Goal: Task Accomplishment & Management: Use online tool/utility

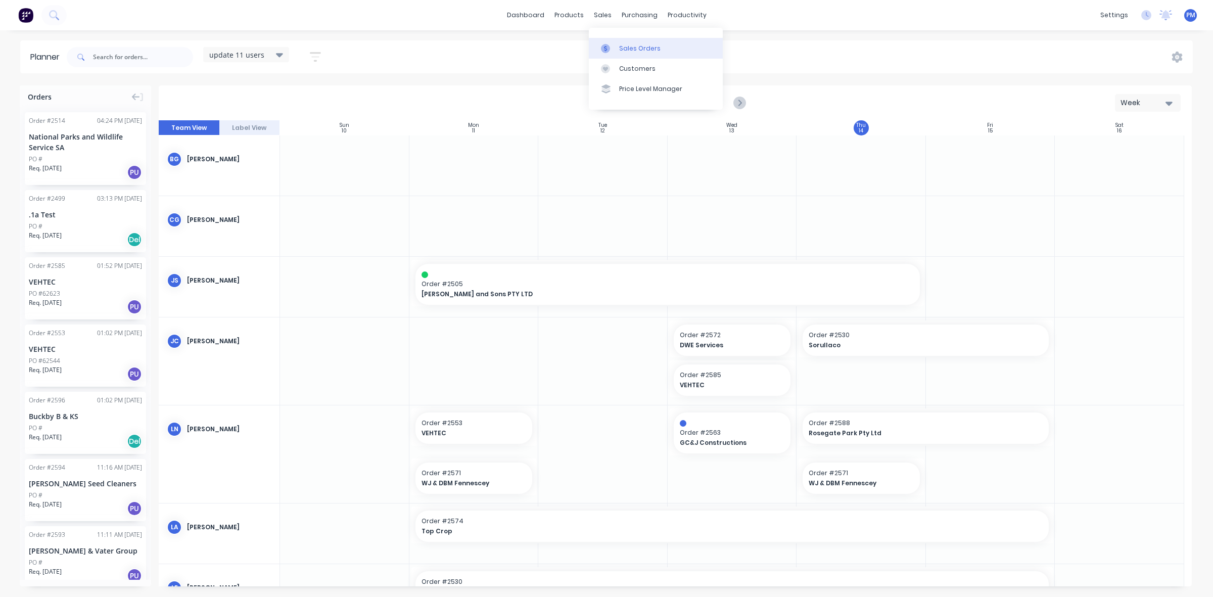
click at [626, 49] on div "Sales Orders" at bounding box center [639, 48] width 41 height 9
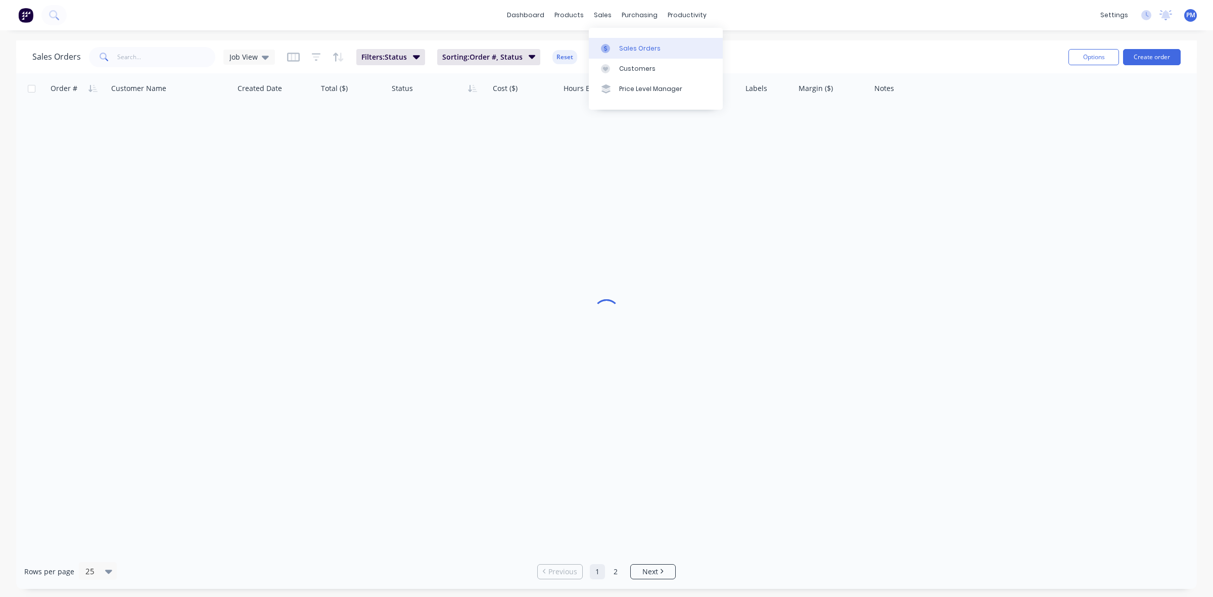
click at [628, 47] on div "Sales Orders" at bounding box center [639, 48] width 41 height 9
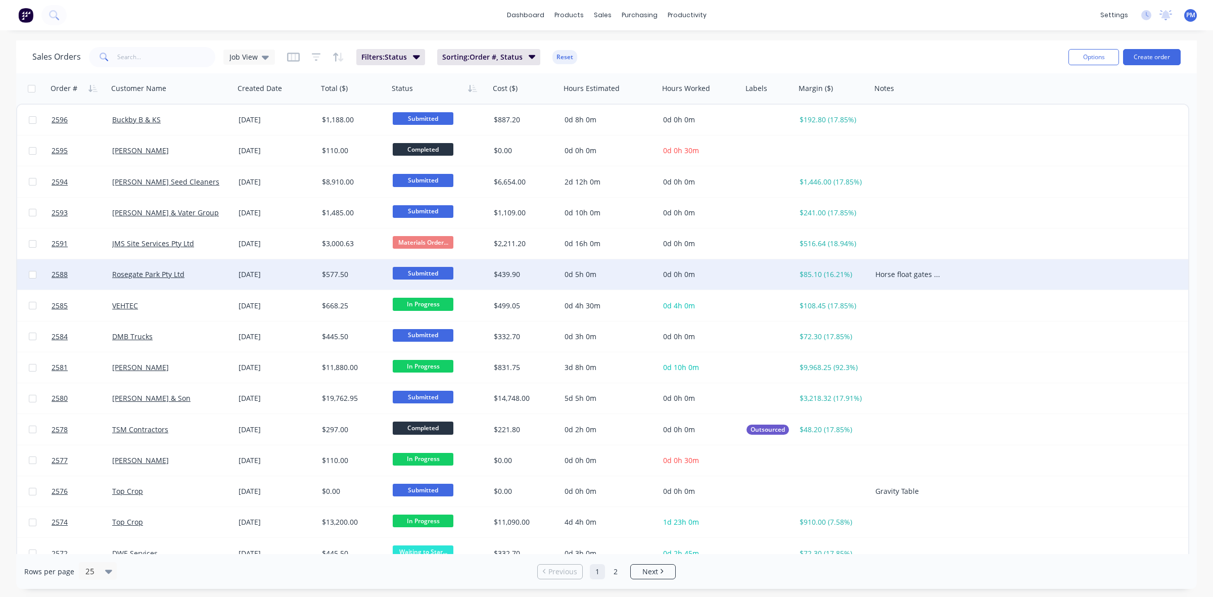
click at [206, 274] on div "Rosegate Park Pty Ltd" at bounding box center [168, 274] width 112 height 10
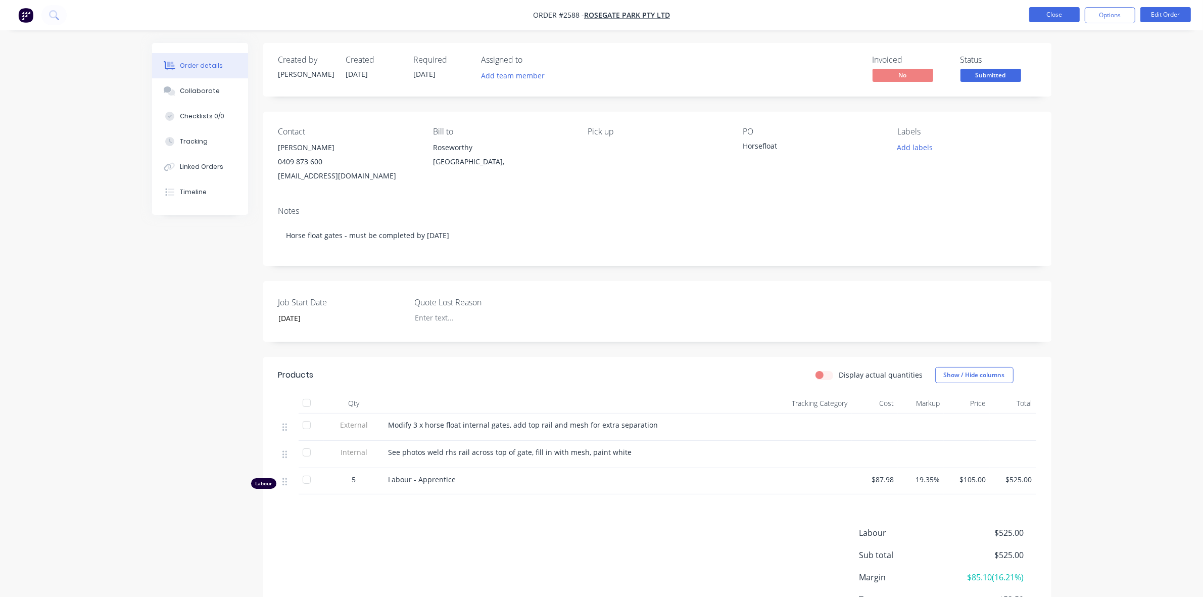
click at [1052, 16] on button "Close" at bounding box center [1054, 14] width 51 height 15
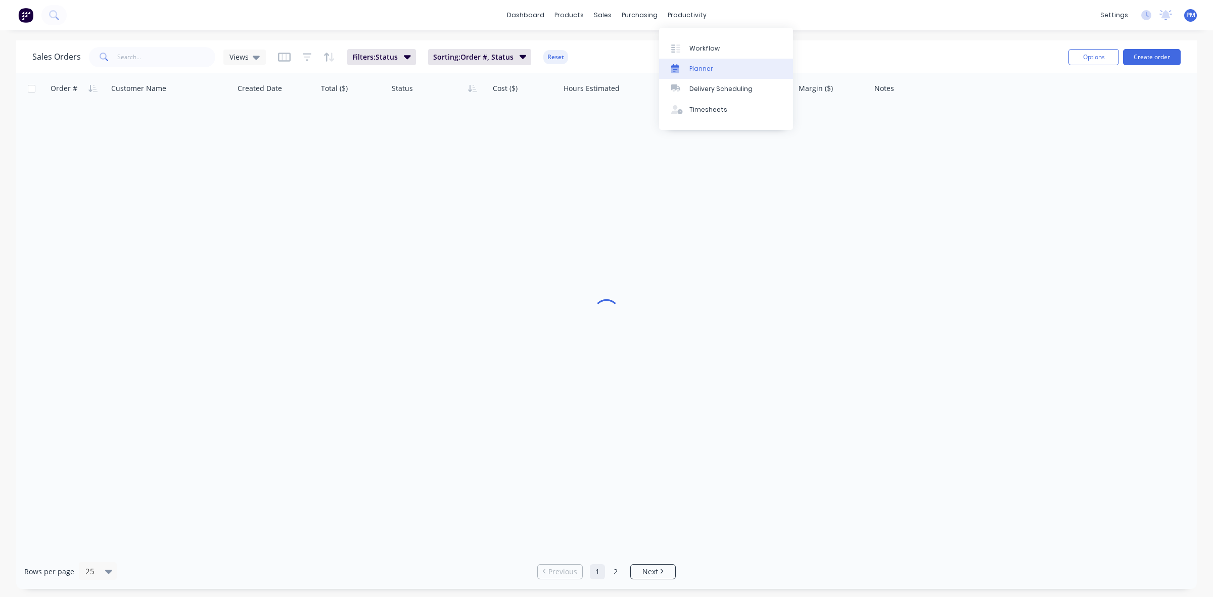
click at [698, 66] on div "Planner" at bounding box center [701, 68] width 24 height 9
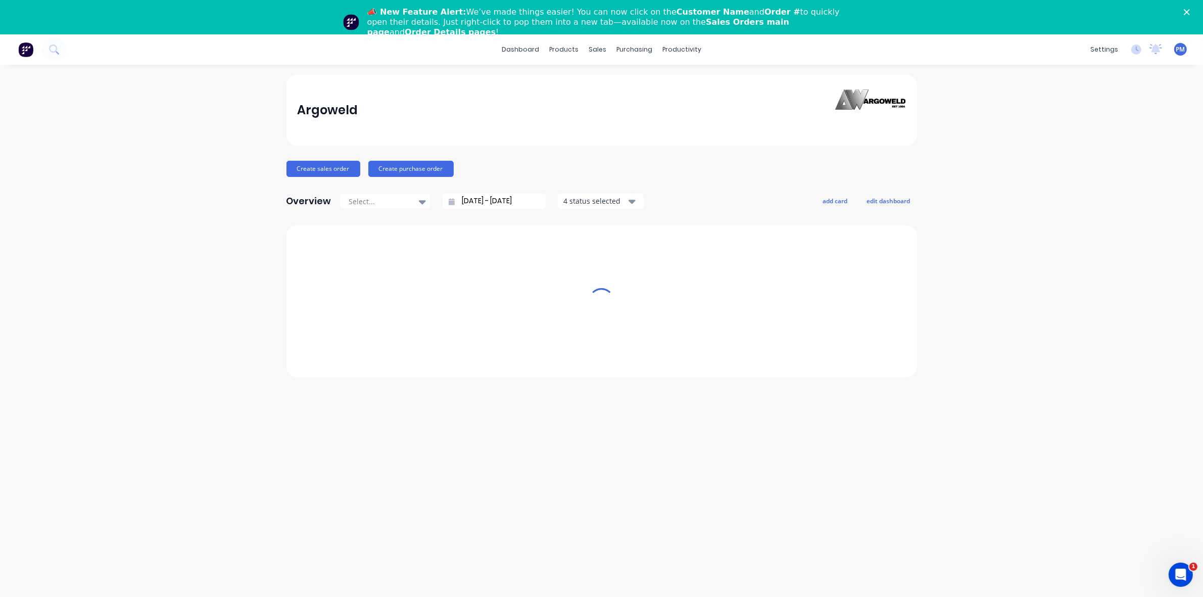
click at [1190, 10] on icon "Close" at bounding box center [1187, 12] width 6 height 6
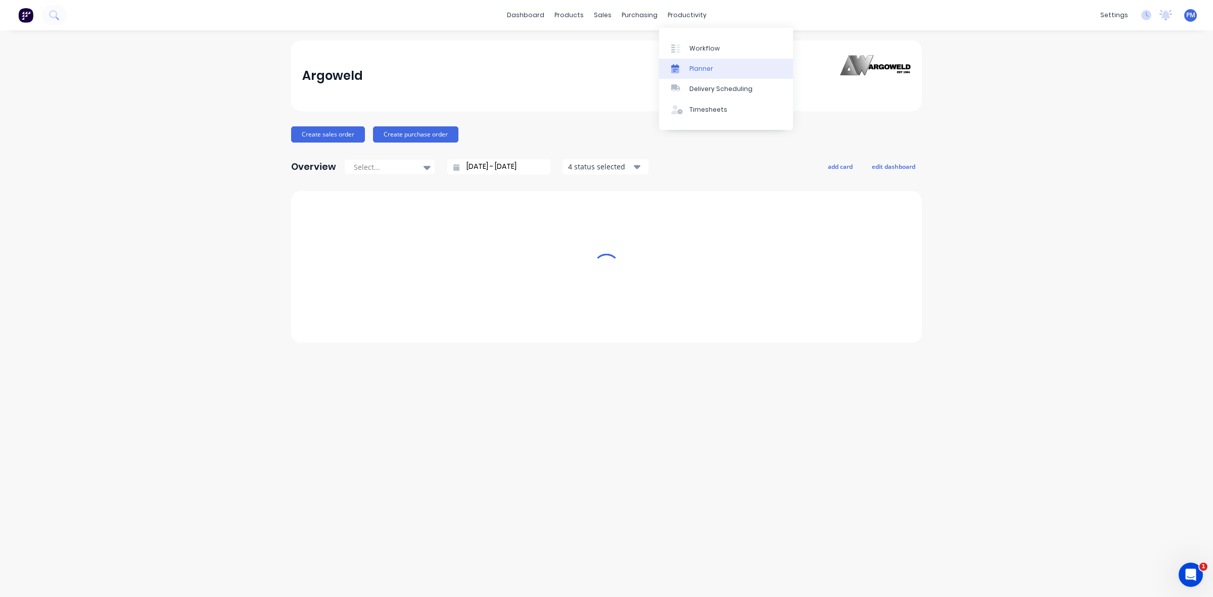
click at [698, 63] on link "Planner" at bounding box center [726, 69] width 134 height 20
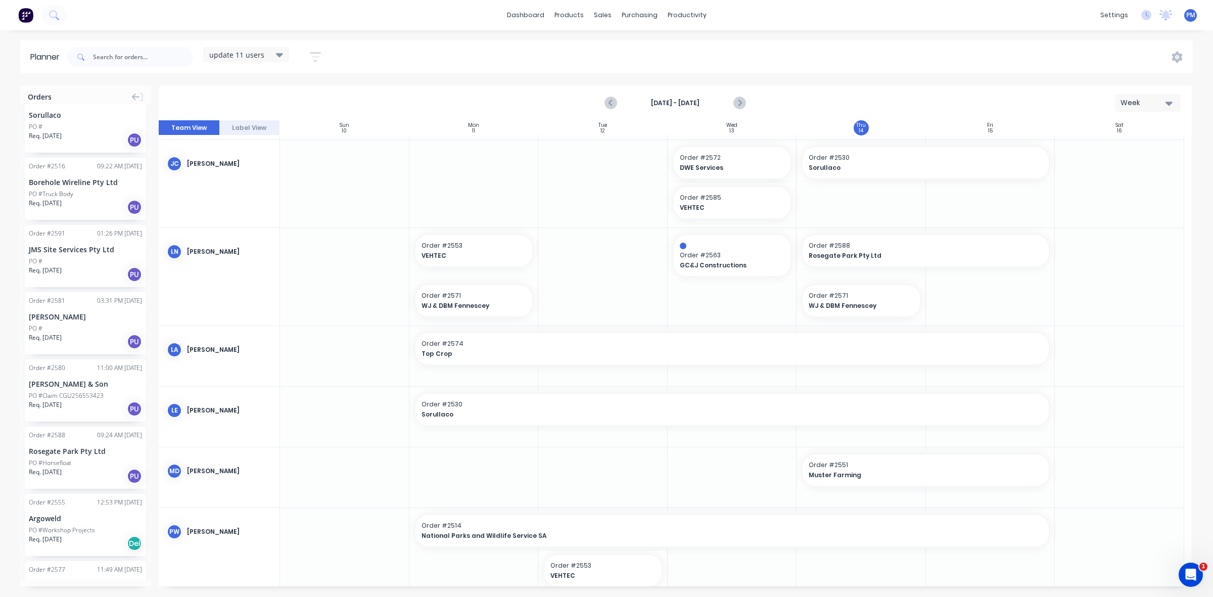
scroll to position [189, 0]
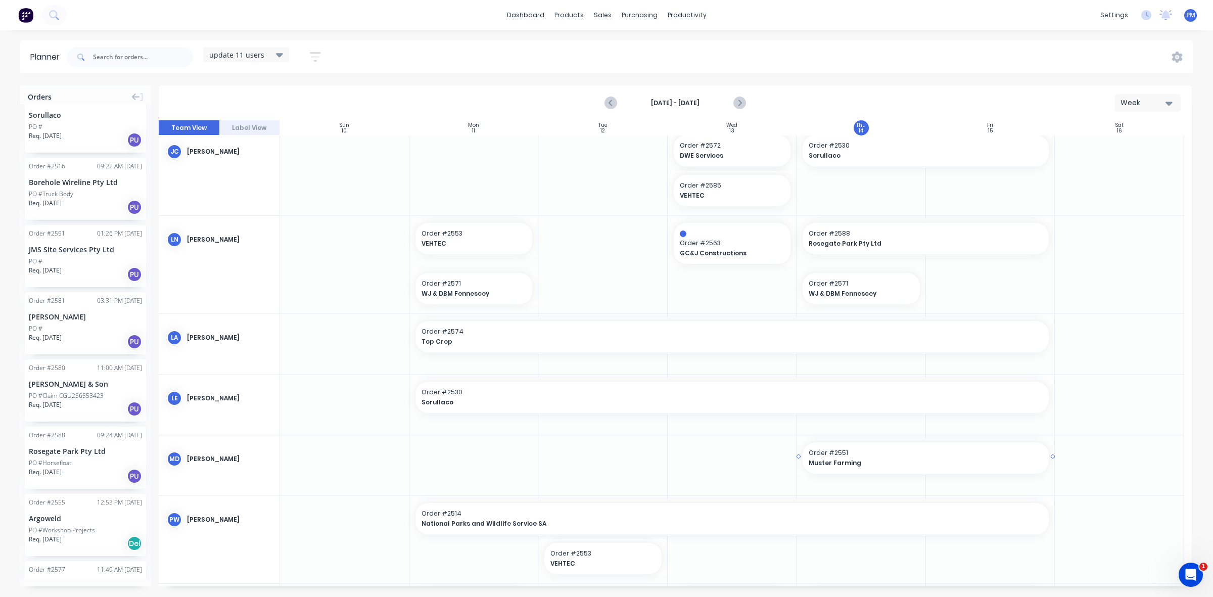
click at [798, 456] on div "Order # 2551 Muster Farming 07:30 AM Muster Farming, Start: [DATE] 7:30 AM, End…" at bounding box center [925, 455] width 258 height 40
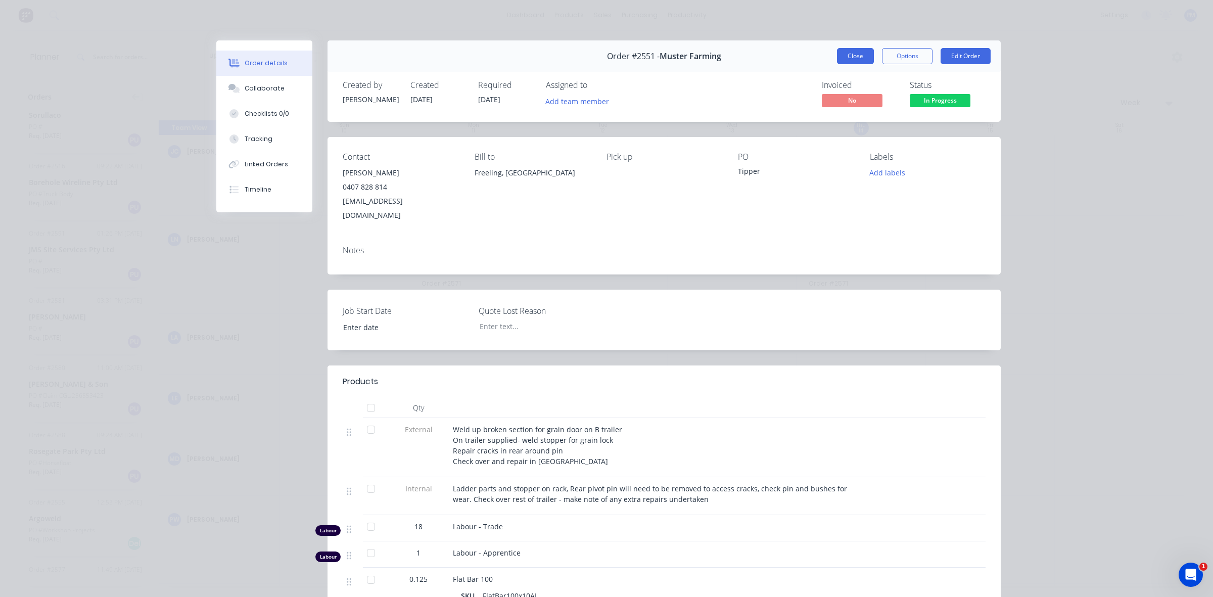
click at [849, 50] on button "Close" at bounding box center [855, 56] width 37 height 16
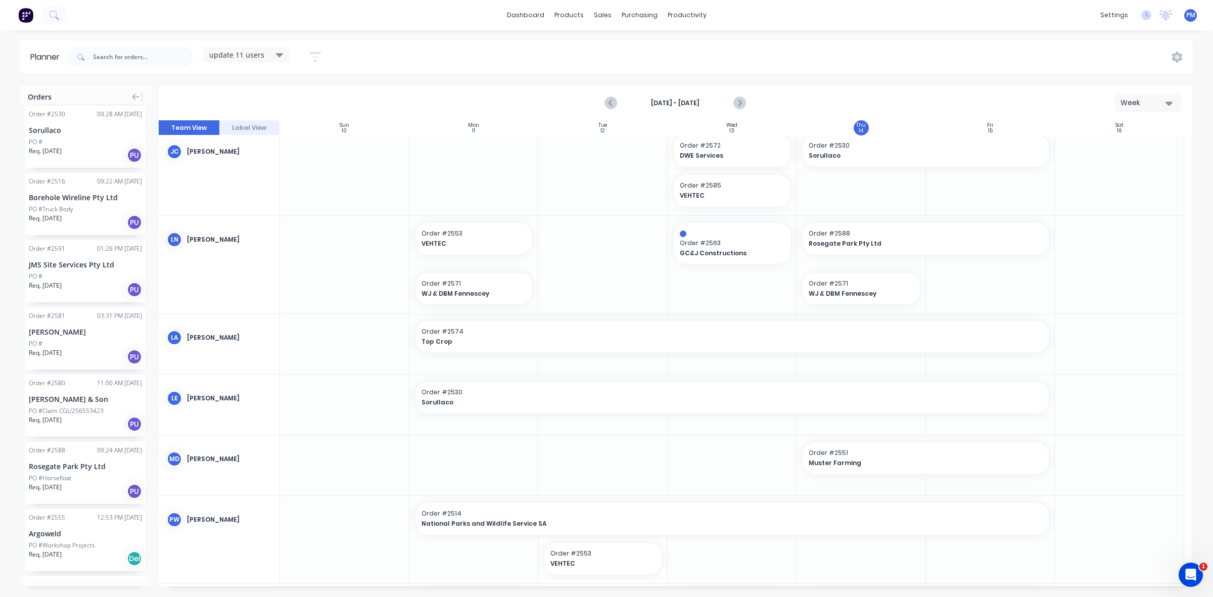
scroll to position [832, 0]
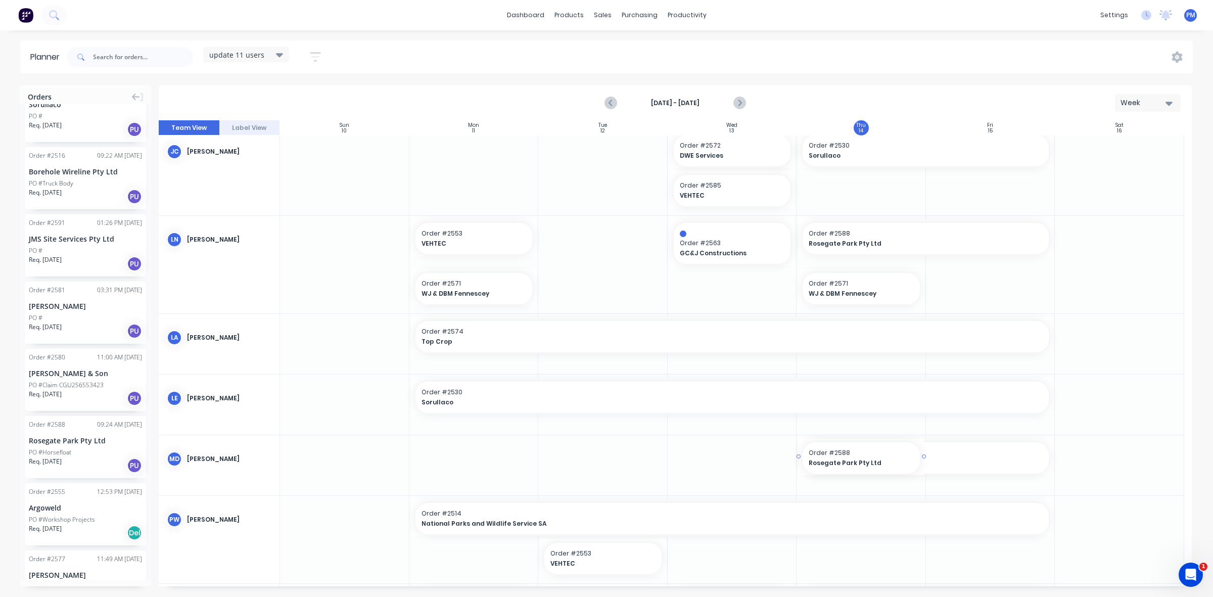
drag, startPoint x: 75, startPoint y: 417, endPoint x: 825, endPoint y: 489, distance: 753.8
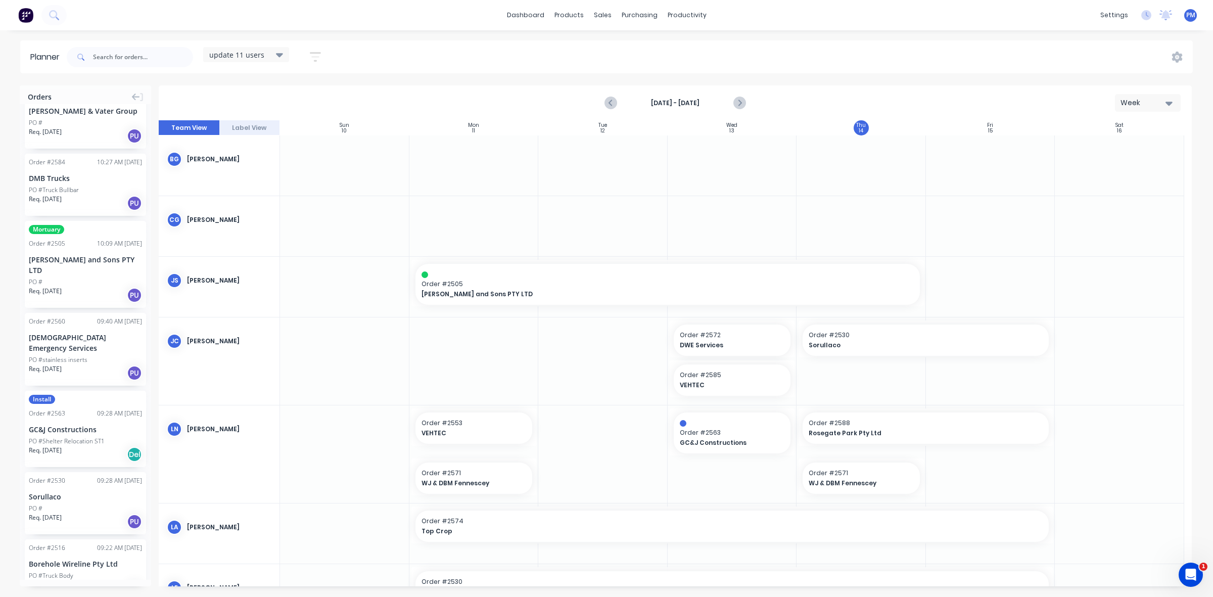
scroll to position [442, 0]
click at [71, 336] on div "[DEMOGRAPHIC_DATA] Emergency Services" at bounding box center [85, 339] width 113 height 21
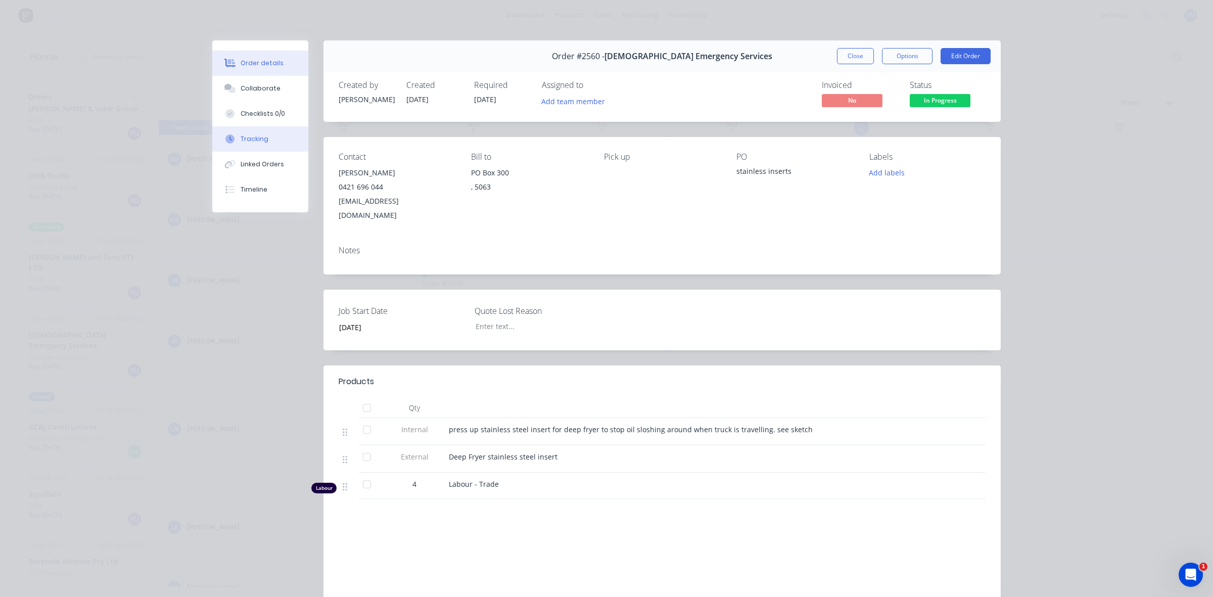
click at [250, 139] on div "Tracking" at bounding box center [255, 138] width 28 height 9
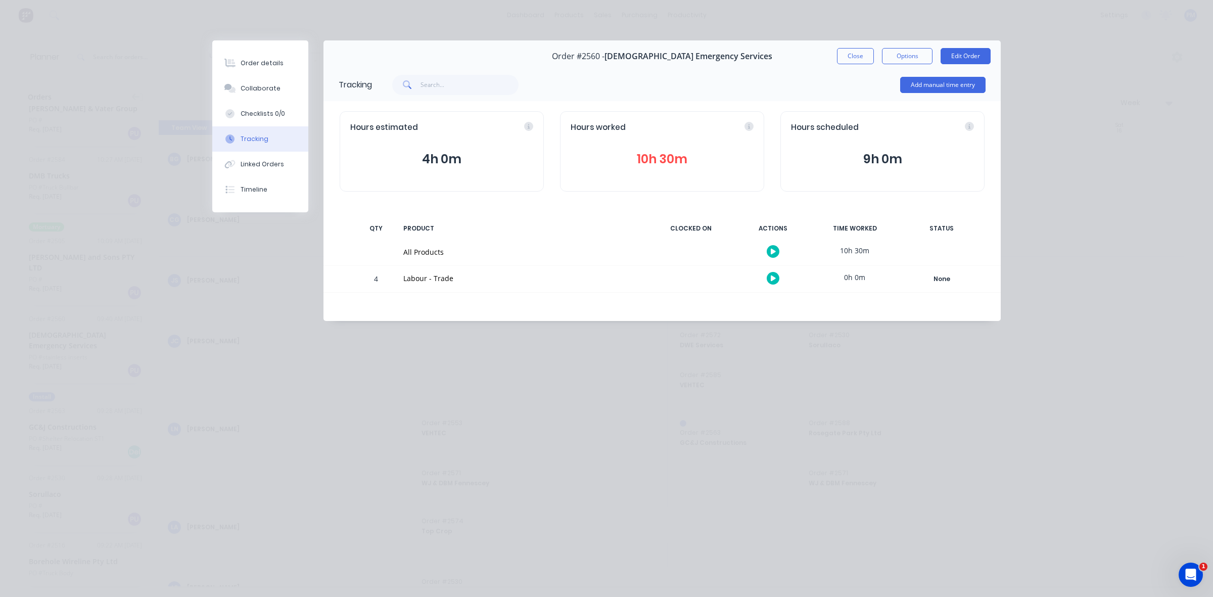
click at [656, 159] on button "10h 30m" at bounding box center [661, 159] width 183 height 19
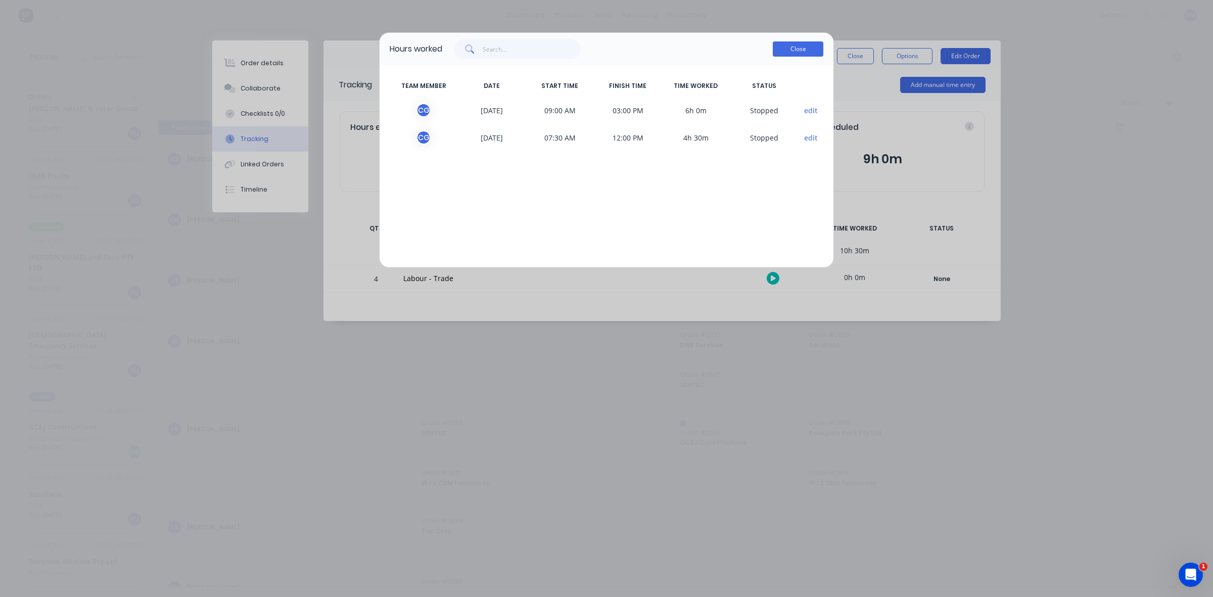
click at [792, 50] on button "Close" at bounding box center [798, 48] width 51 height 15
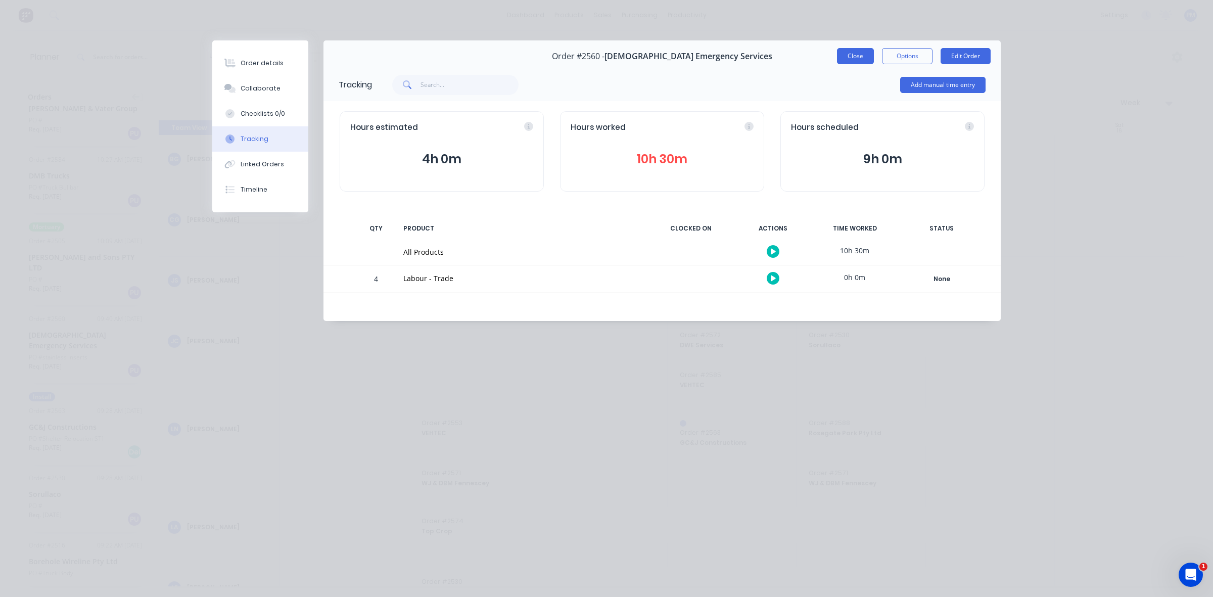
click at [854, 55] on button "Close" at bounding box center [855, 56] width 37 height 16
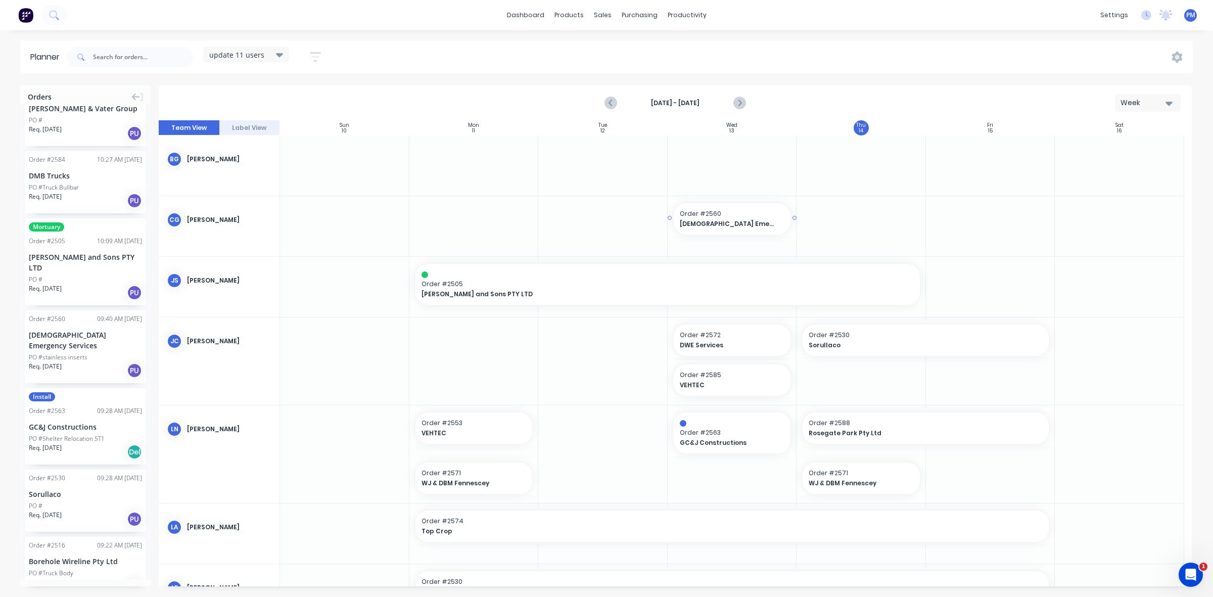
drag, startPoint x: 74, startPoint y: 318, endPoint x: 693, endPoint y: 218, distance: 626.5
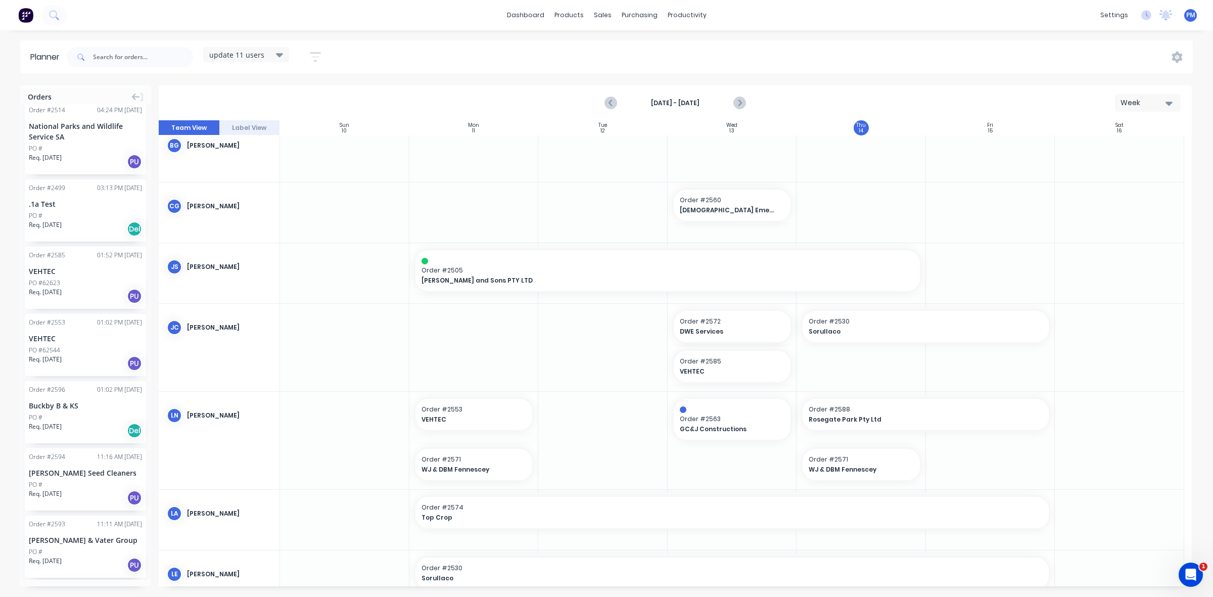
scroll to position [0, 0]
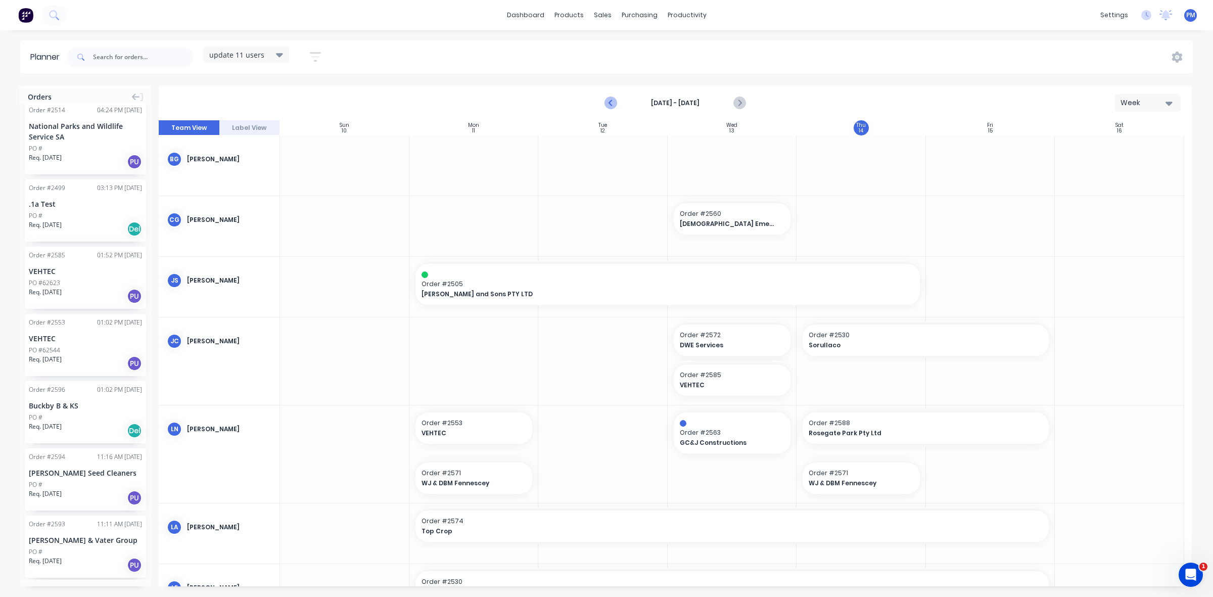
click at [610, 105] on icon "Previous page" at bounding box center [611, 103] width 5 height 8
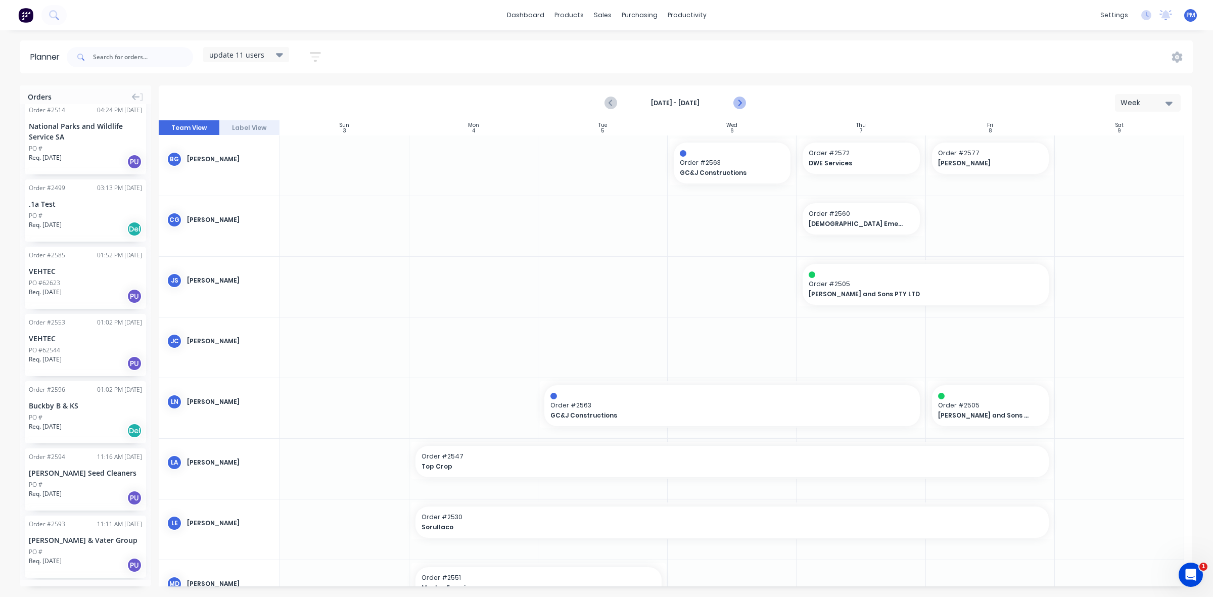
click at [735, 103] on icon "Next page" at bounding box center [739, 103] width 12 height 12
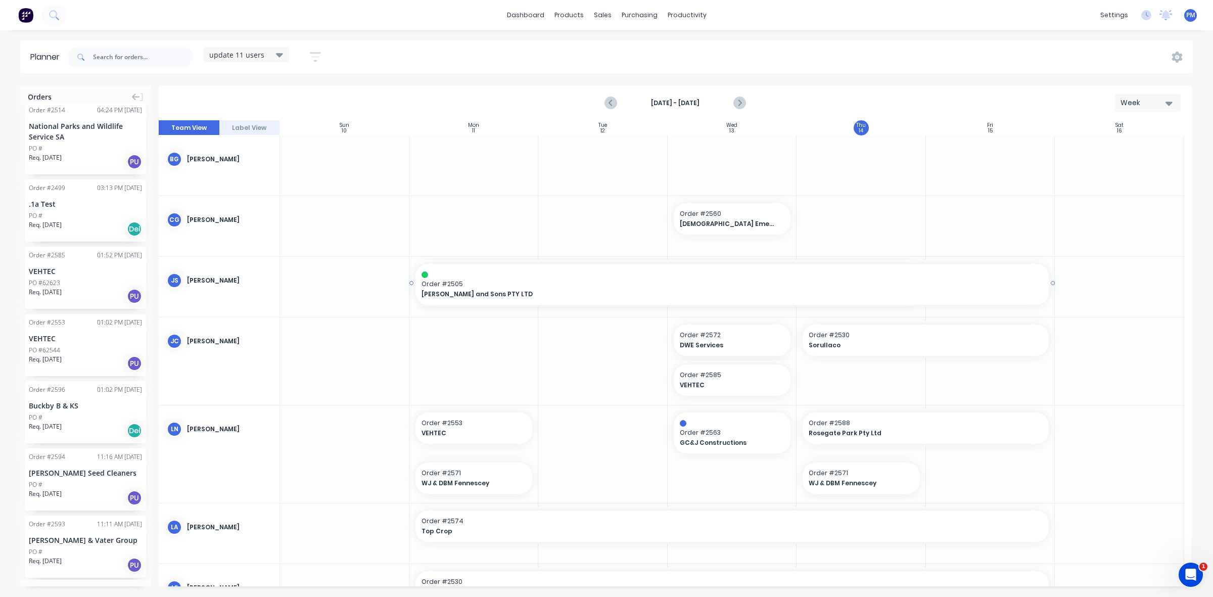
drag, startPoint x: 920, startPoint y: 283, endPoint x: 986, endPoint y: 284, distance: 66.7
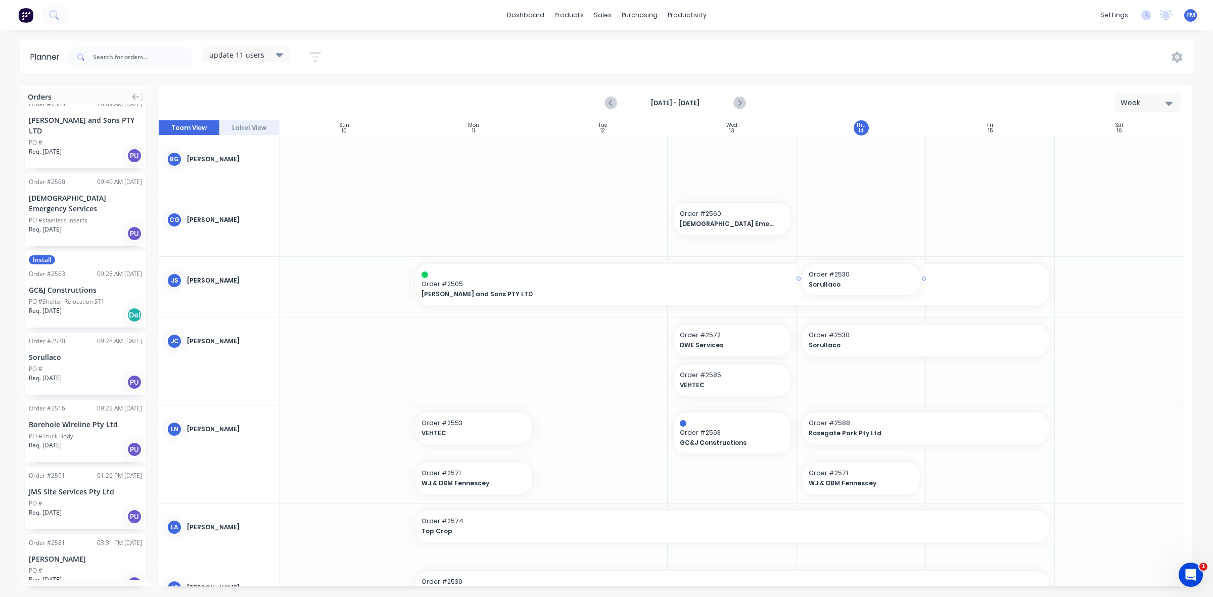
drag, startPoint x: 78, startPoint y: 344, endPoint x: 852, endPoint y: 314, distance: 774.7
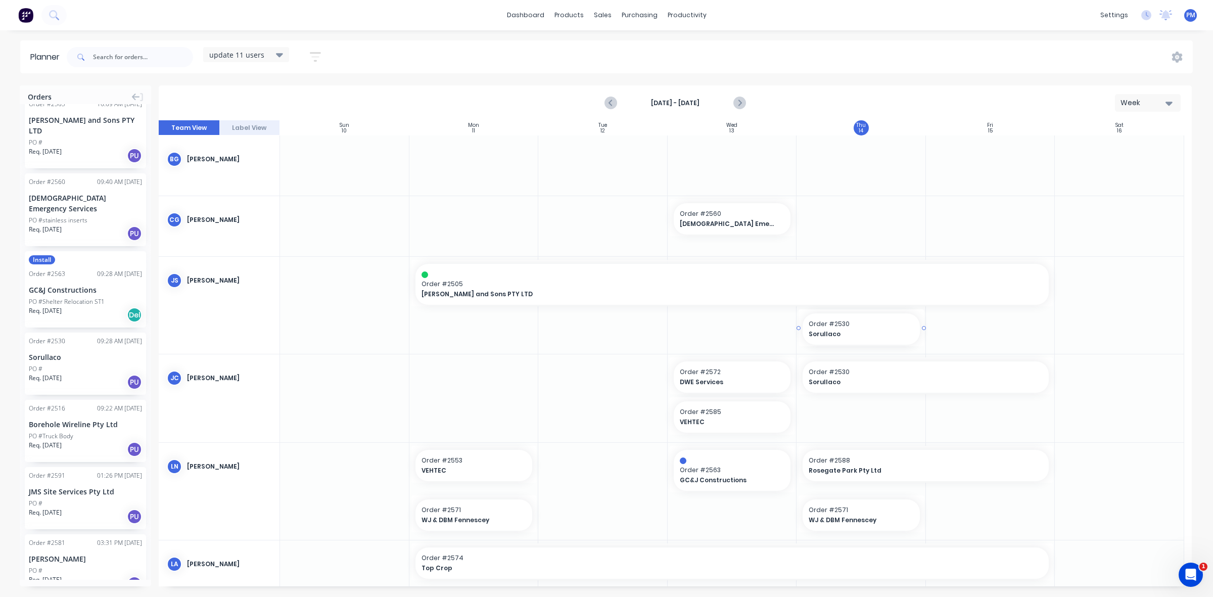
drag, startPoint x: 921, startPoint y: 326, endPoint x: 881, endPoint y: 326, distance: 40.4
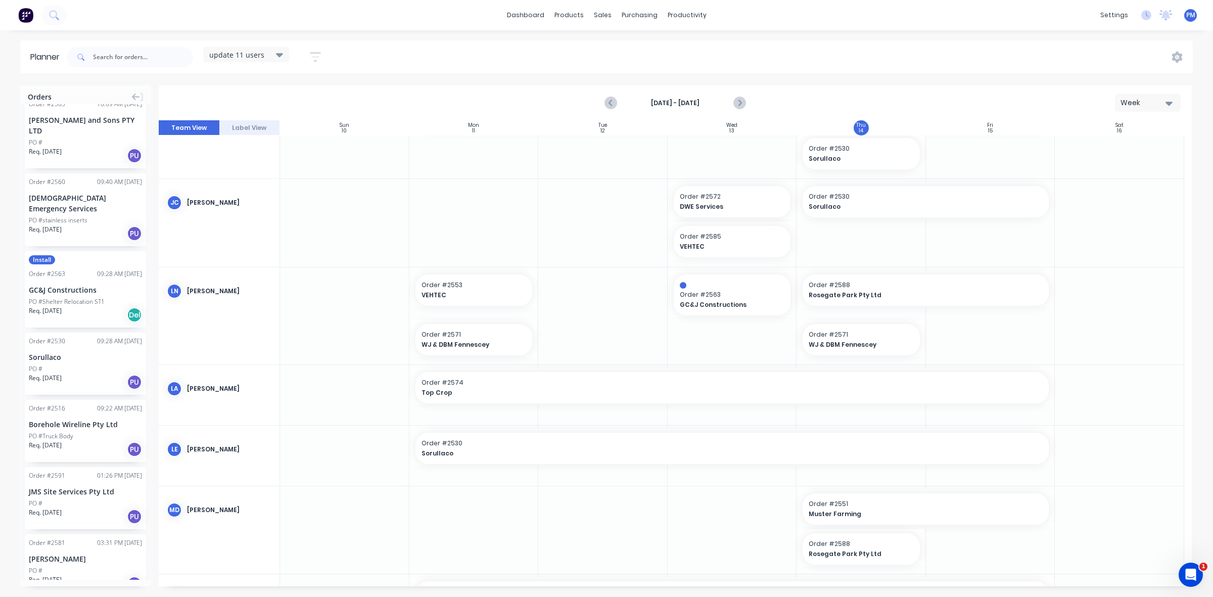
scroll to position [67, 0]
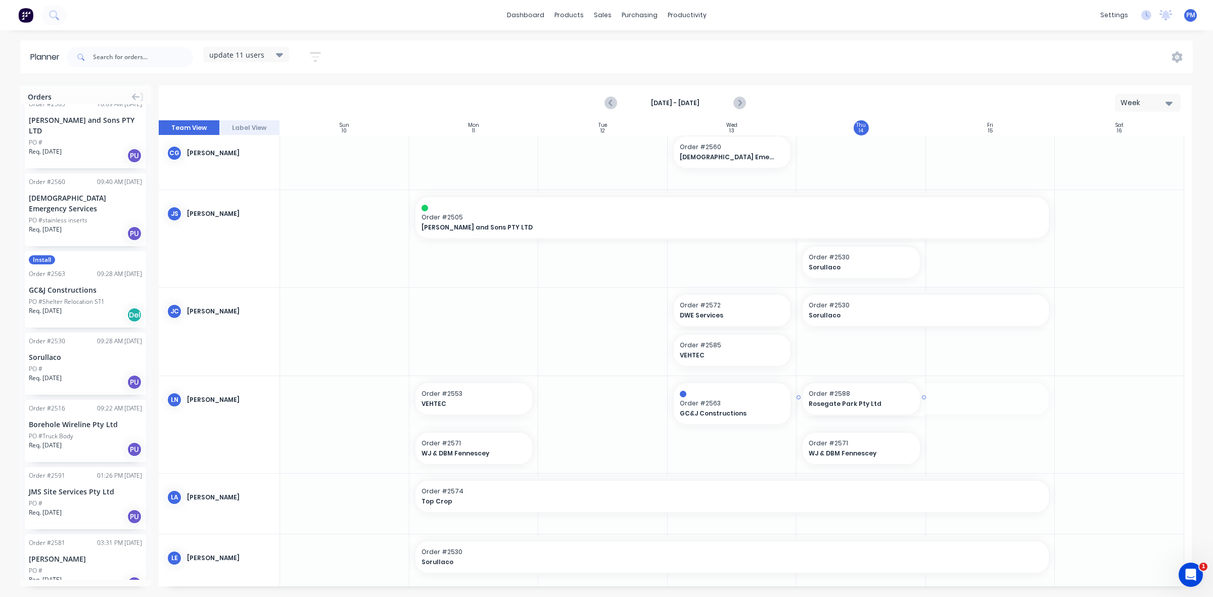
drag, startPoint x: 1047, startPoint y: 397, endPoint x: 921, endPoint y: 401, distance: 125.9
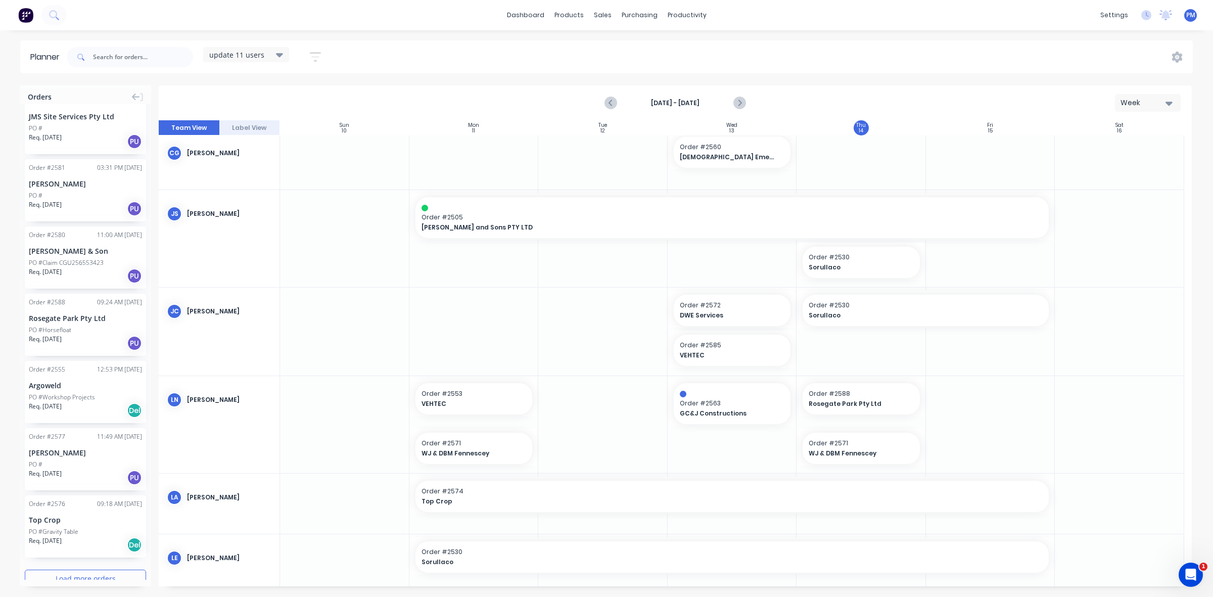
scroll to position [958, 0]
click at [857, 444] on span "Order # 2571" at bounding box center [860, 443] width 105 height 9
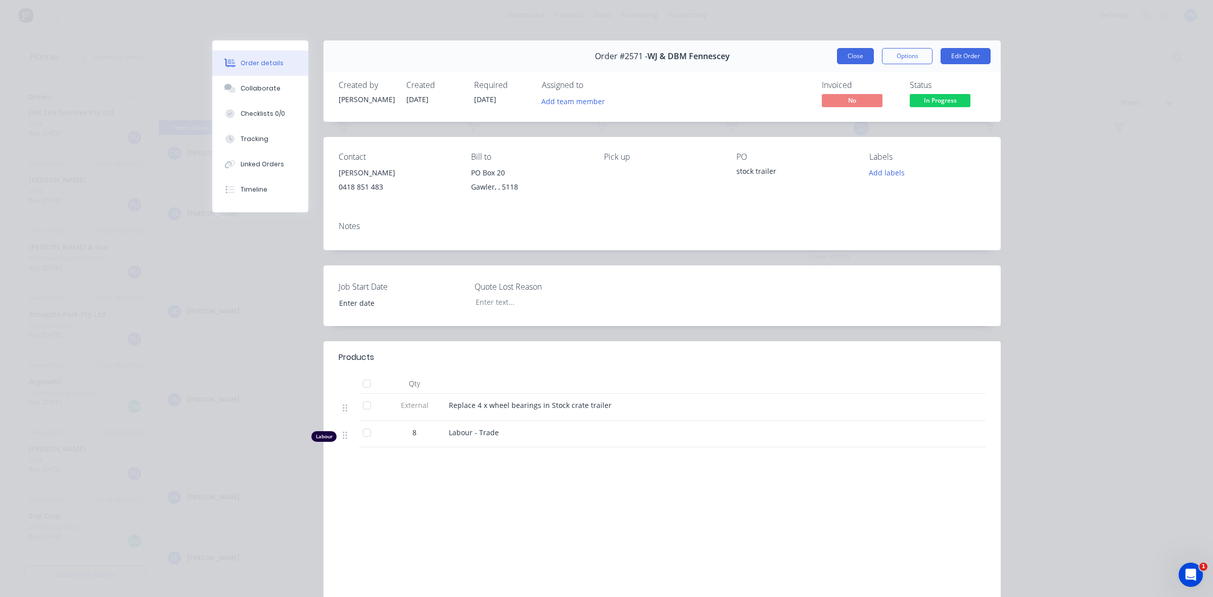
click at [847, 58] on button "Close" at bounding box center [855, 56] width 37 height 16
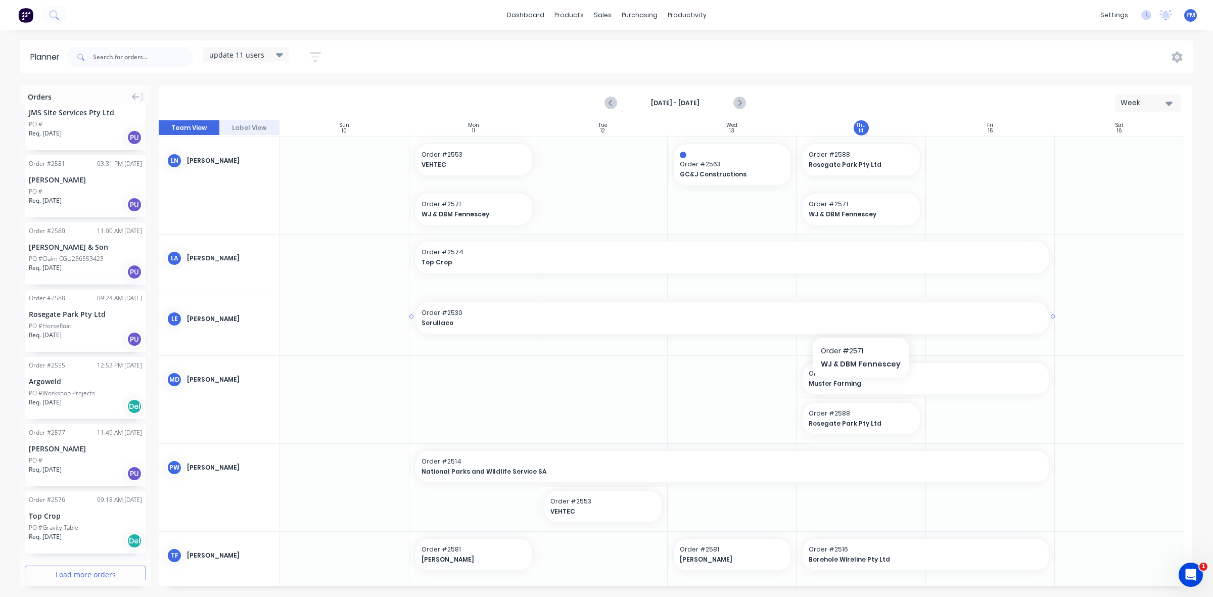
scroll to position [319, 0]
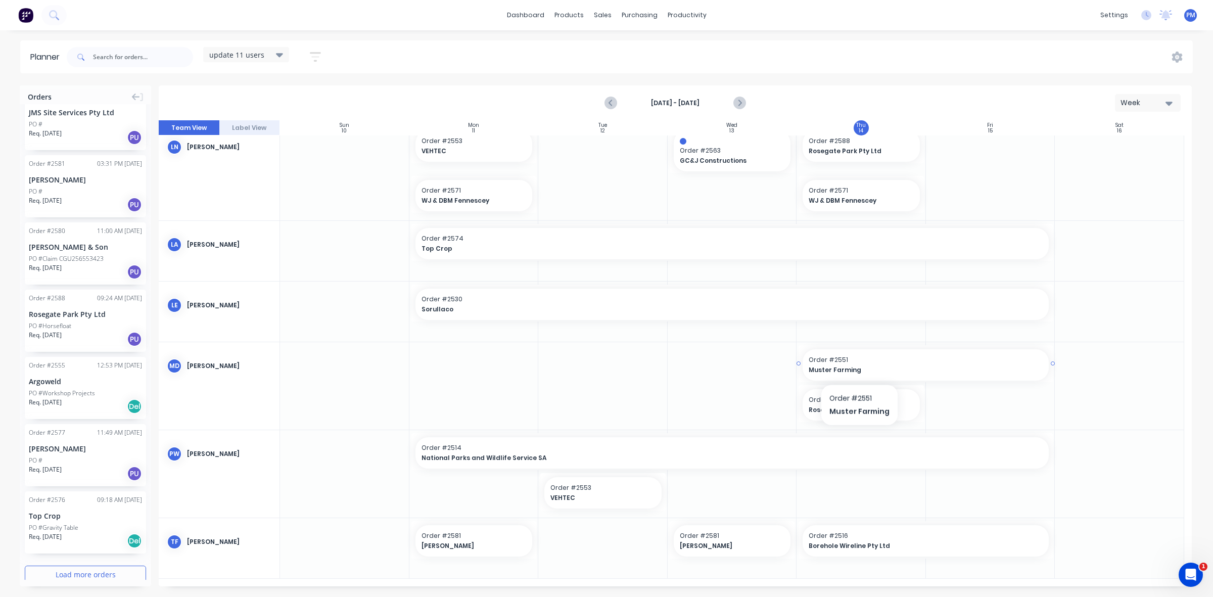
click at [857, 366] on span "Muster Farming" at bounding box center [913, 369] width 211 height 9
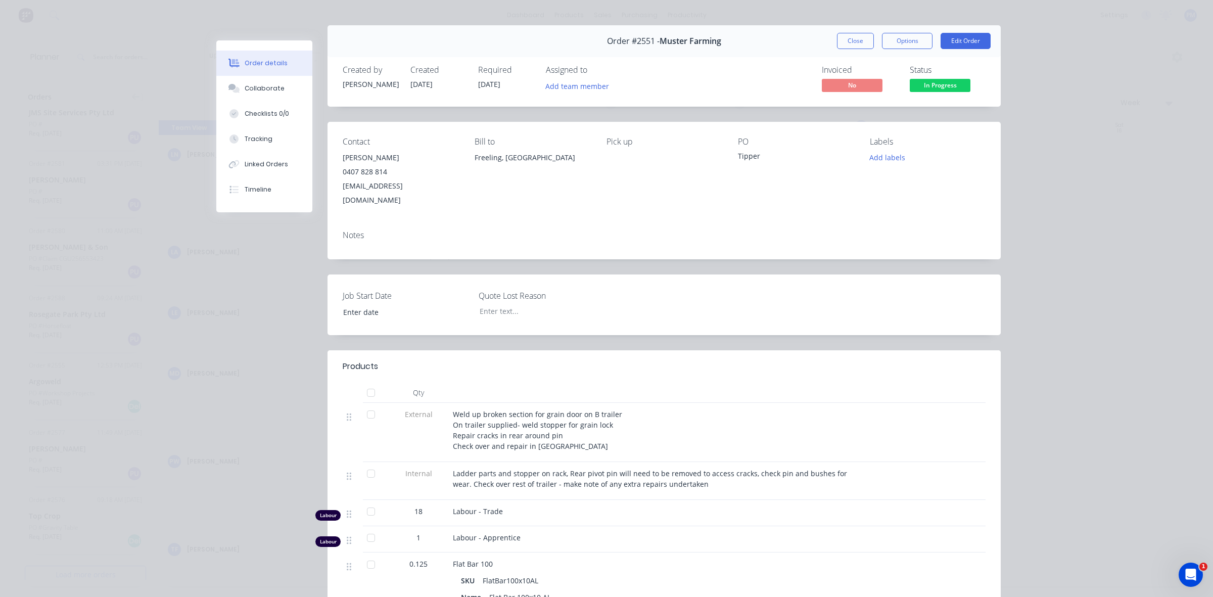
scroll to position [0, 0]
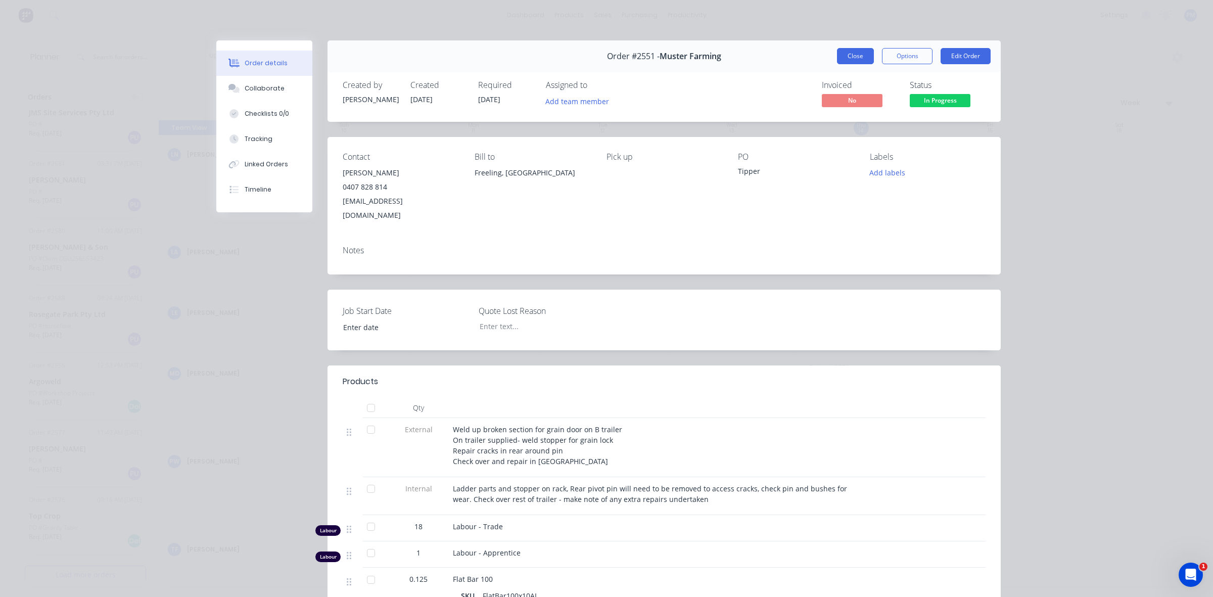
click at [847, 57] on button "Close" at bounding box center [855, 56] width 37 height 16
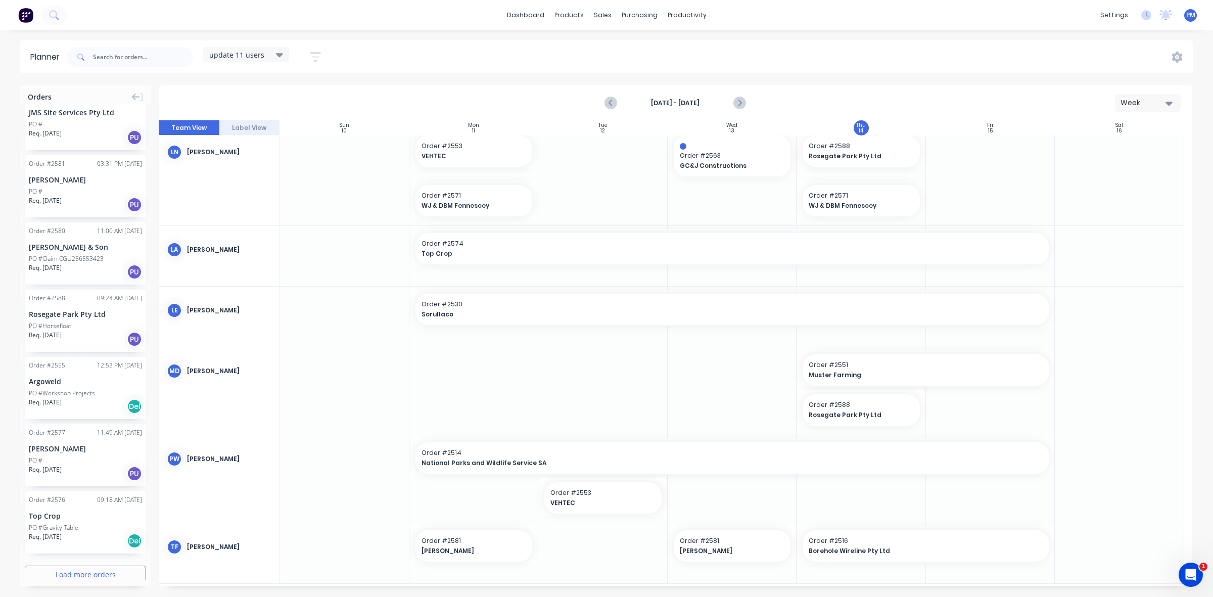
scroll to position [319, 0]
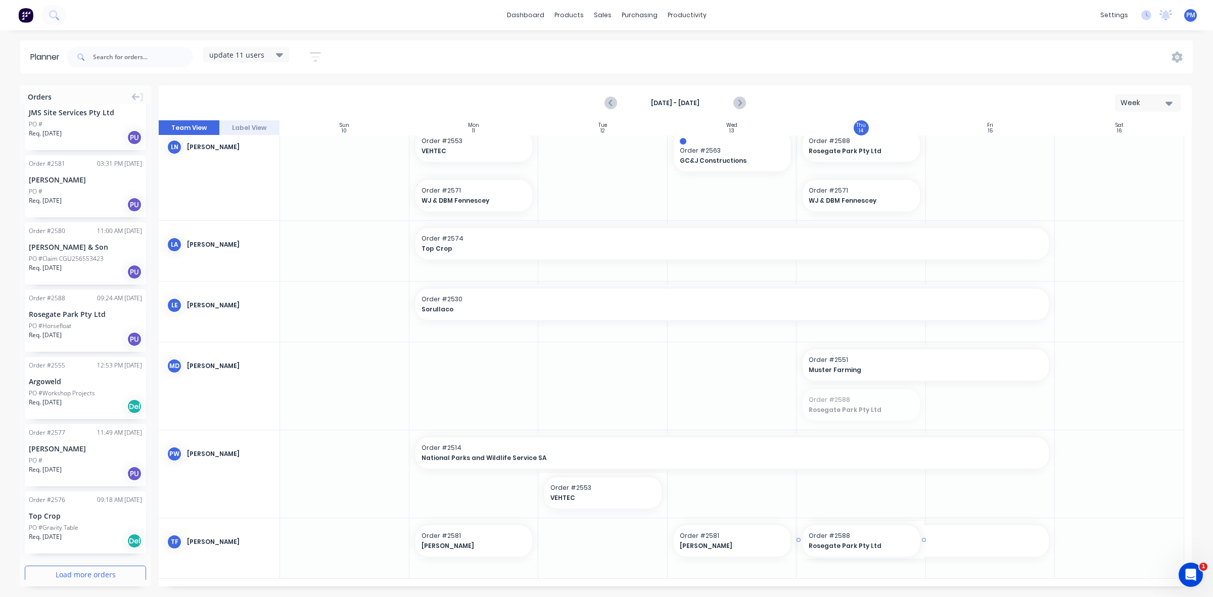
drag, startPoint x: 878, startPoint y: 399, endPoint x: 873, endPoint y: 580, distance: 180.9
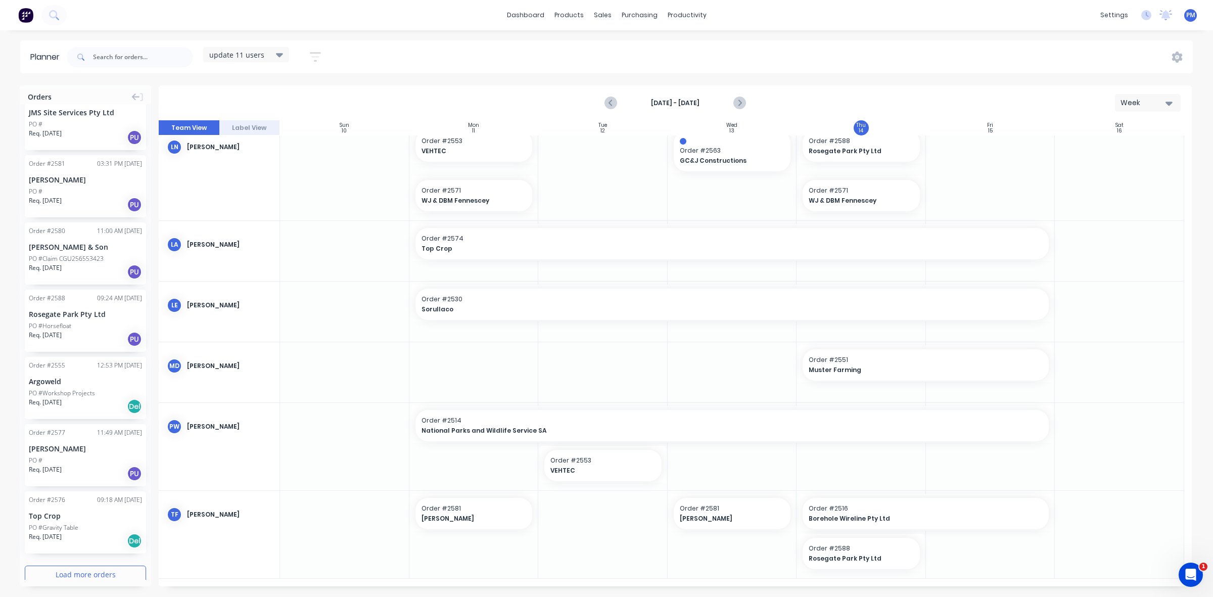
scroll to position [312, 0]
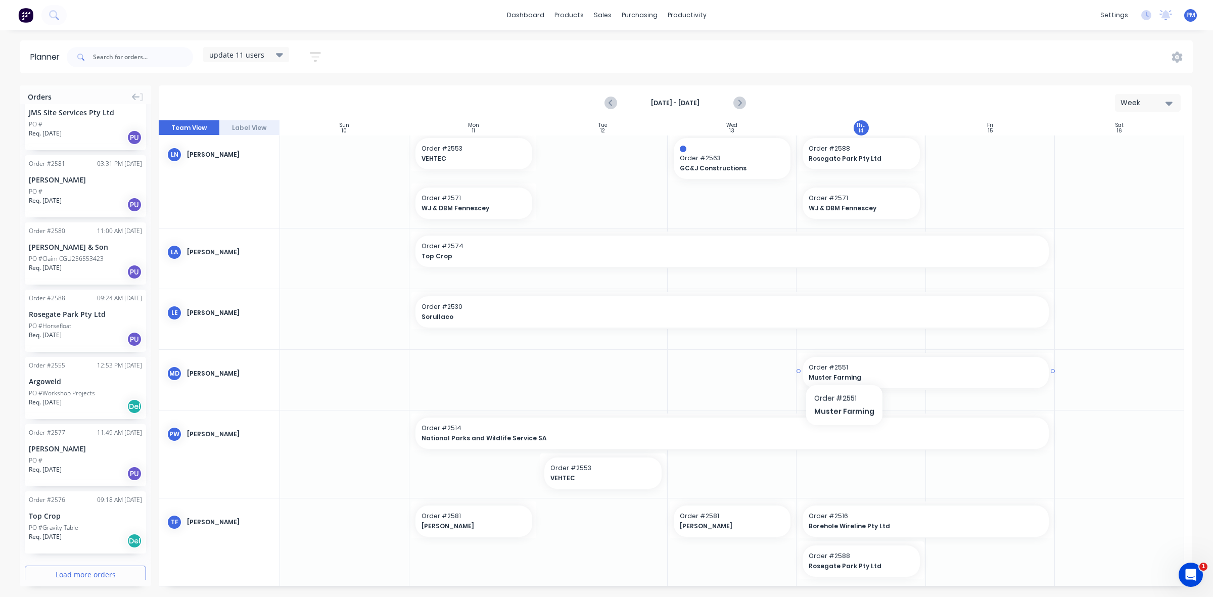
click at [842, 366] on span "Order # 2551" at bounding box center [925, 367] width 234 height 9
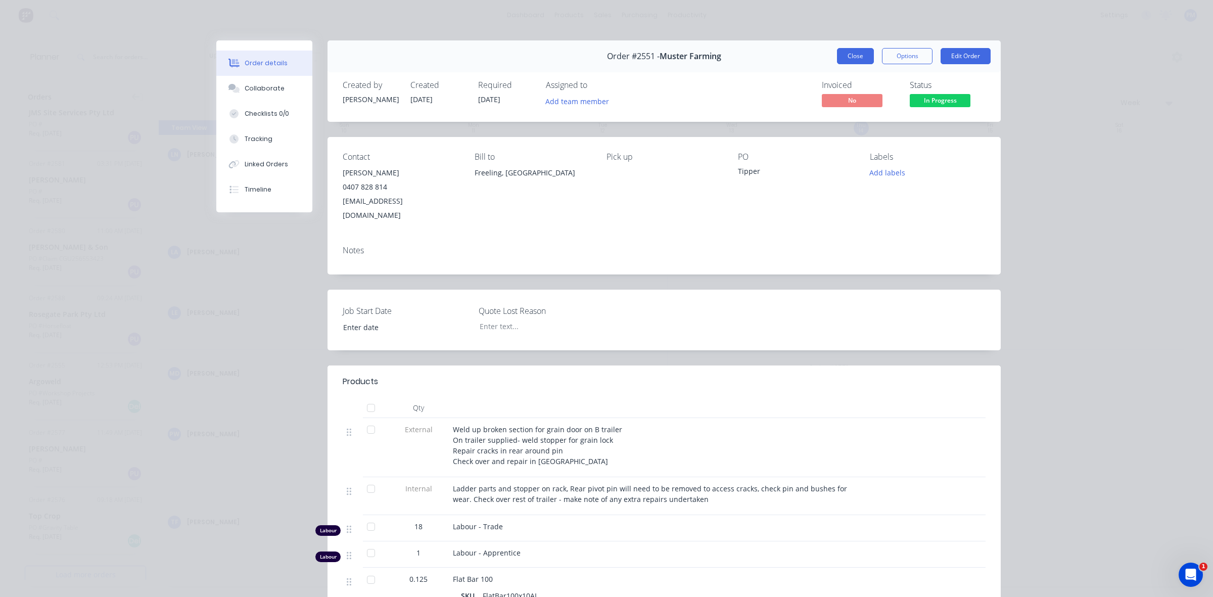
click at [849, 52] on button "Close" at bounding box center [855, 56] width 37 height 16
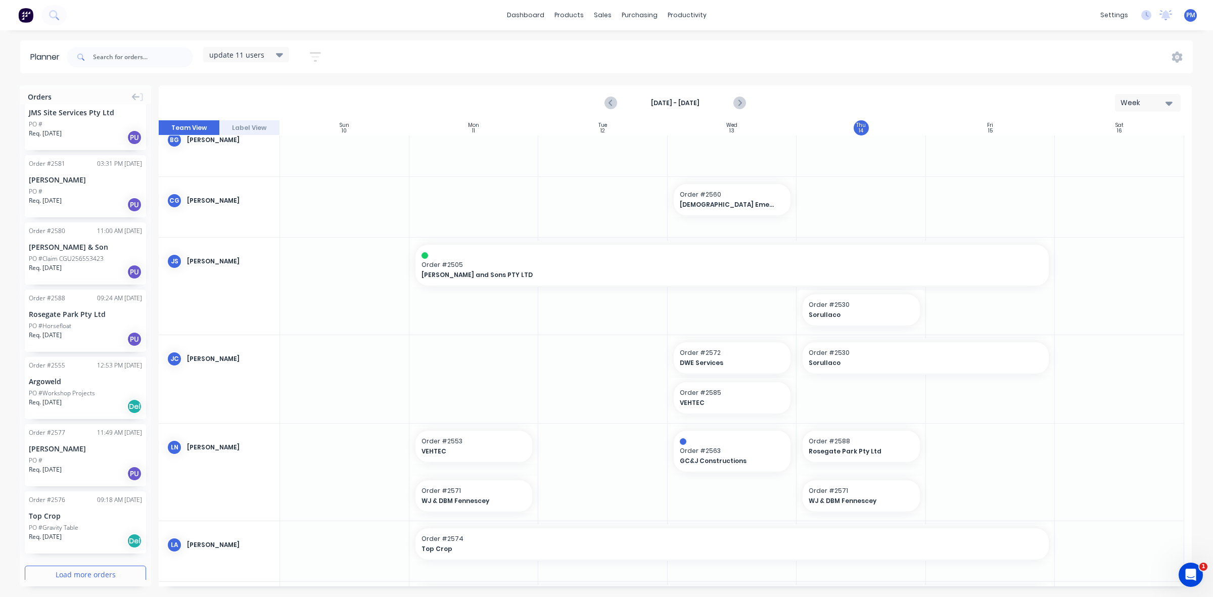
scroll to position [0, 0]
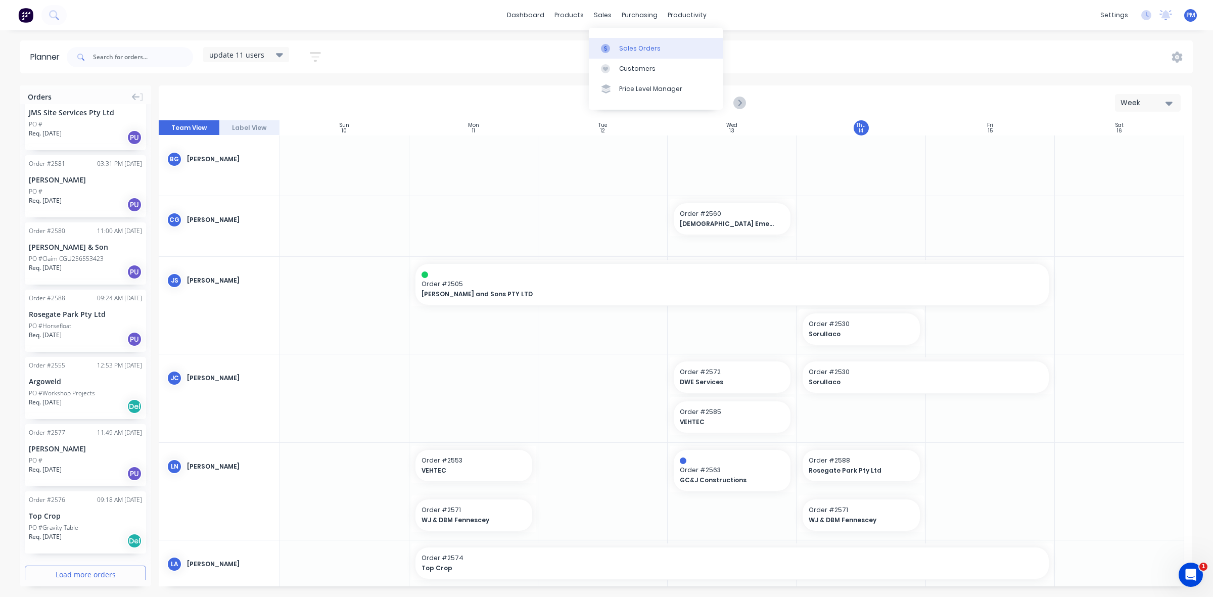
click at [620, 44] on div "Sales Orders" at bounding box center [639, 48] width 41 height 9
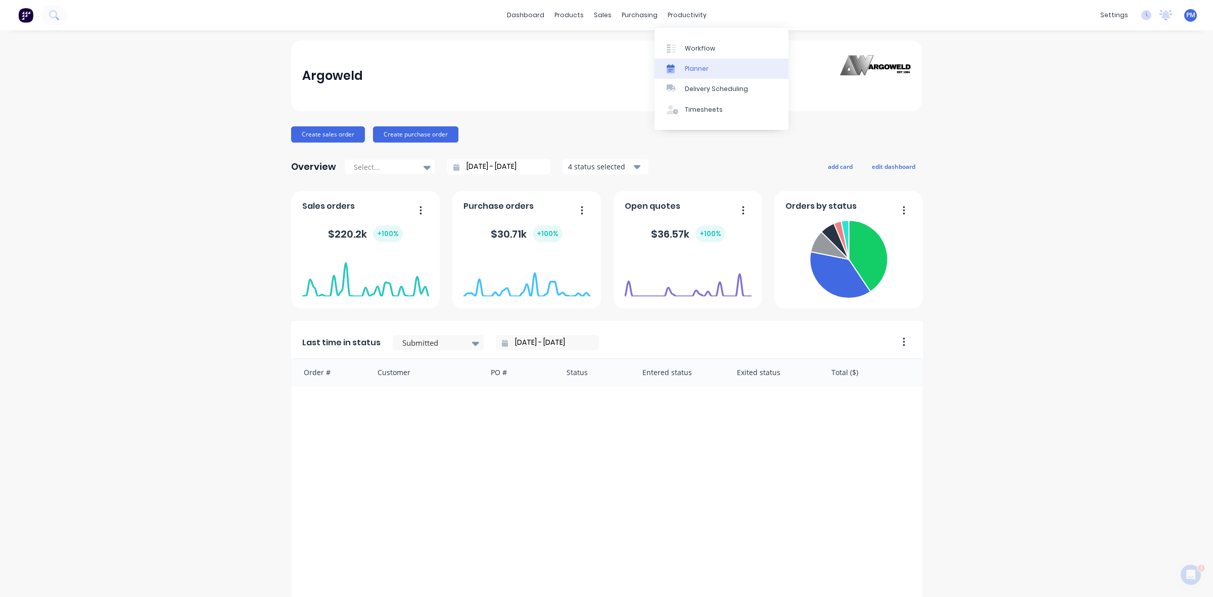
click at [696, 64] on div "Planner" at bounding box center [697, 68] width 24 height 9
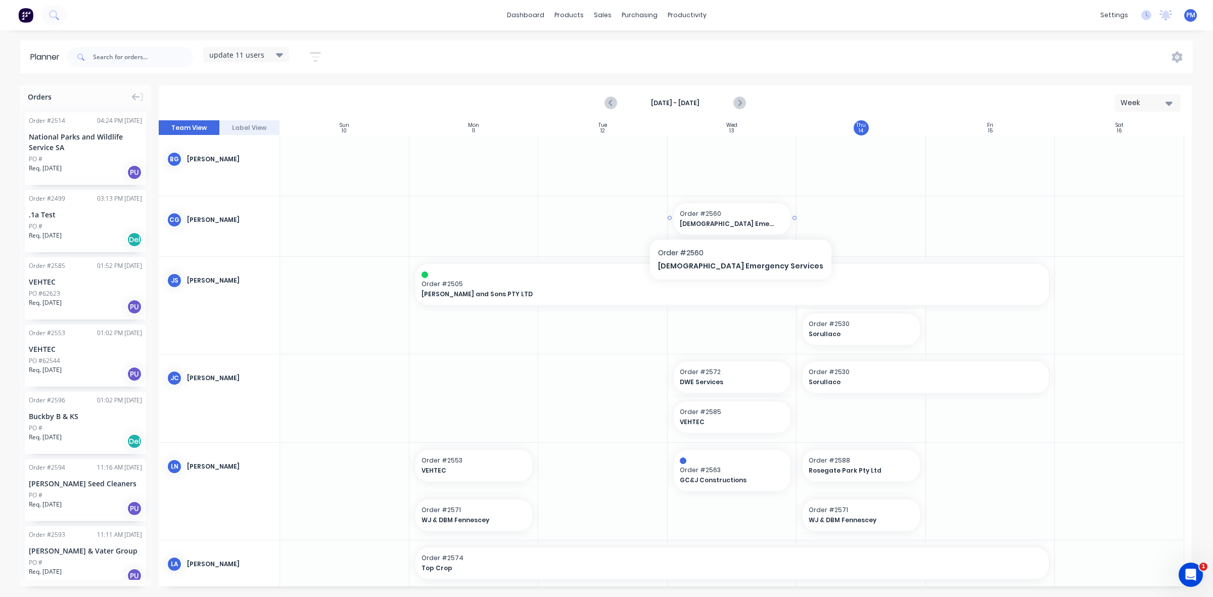
click at [737, 211] on span "Order # 2560" at bounding box center [732, 213] width 105 height 9
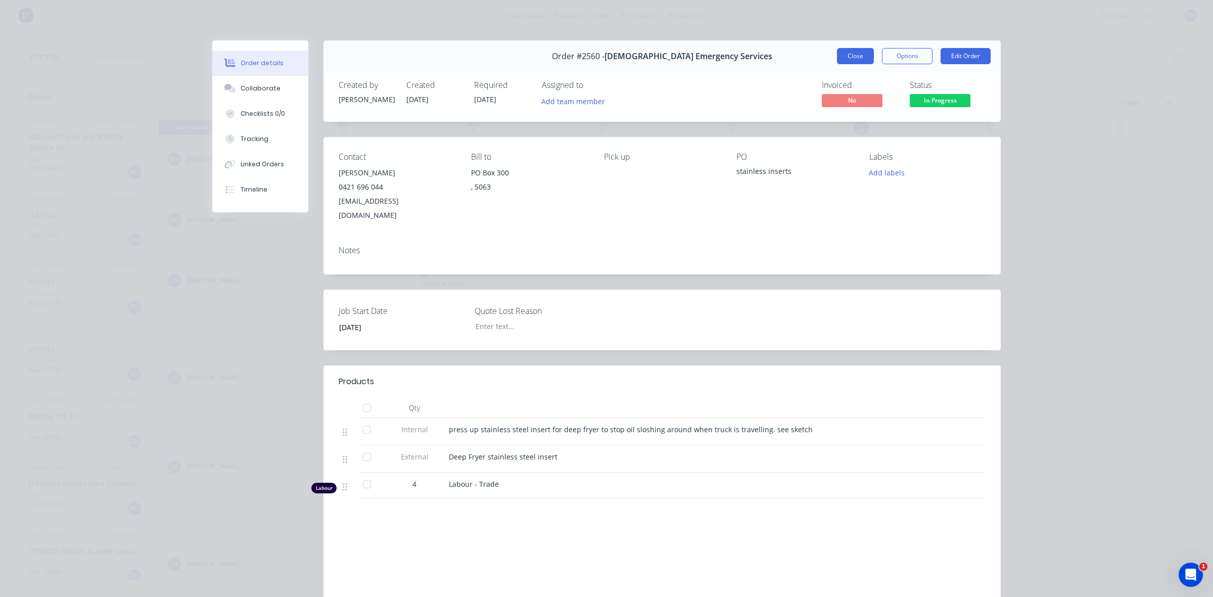
click at [853, 57] on button "Close" at bounding box center [855, 56] width 37 height 16
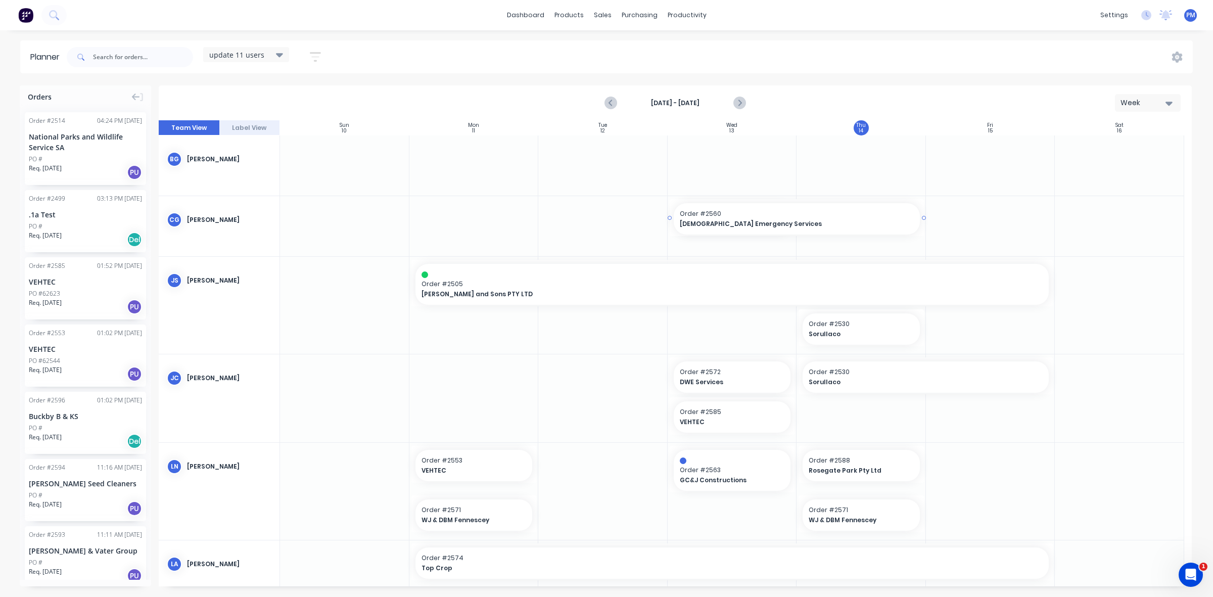
drag, startPoint x: 793, startPoint y: 215, endPoint x: 847, endPoint y: 214, distance: 54.1
click at [828, 243] on div at bounding box center [860, 226] width 129 height 60
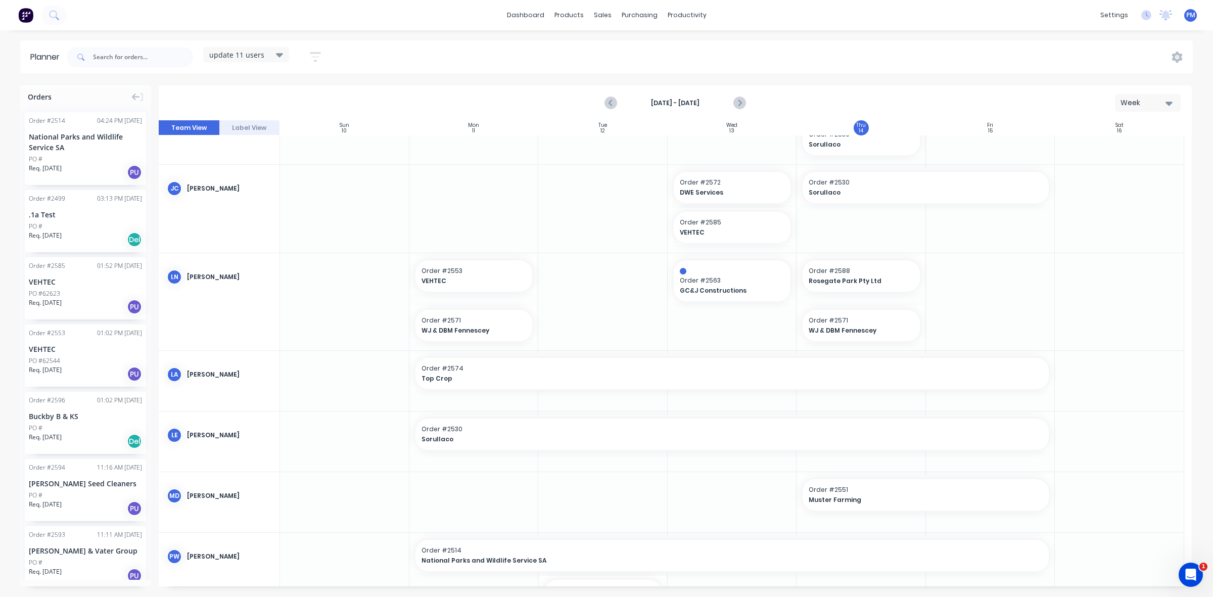
scroll to position [126, 0]
